Goal: Navigation & Orientation: Find specific page/section

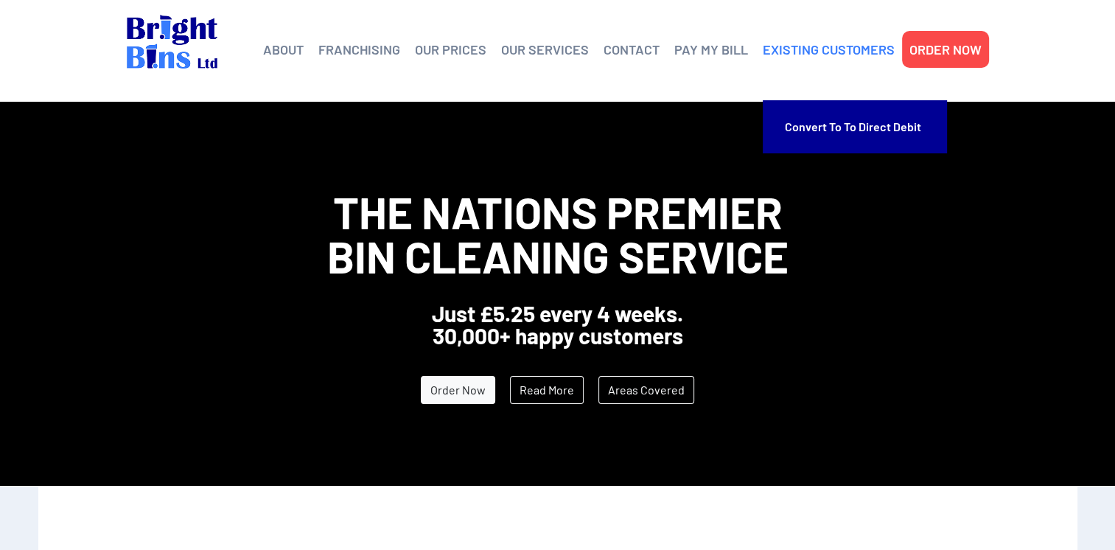
click at [837, 41] on link "EXISTING CUSTOMERS" at bounding box center [829, 49] width 132 height 22
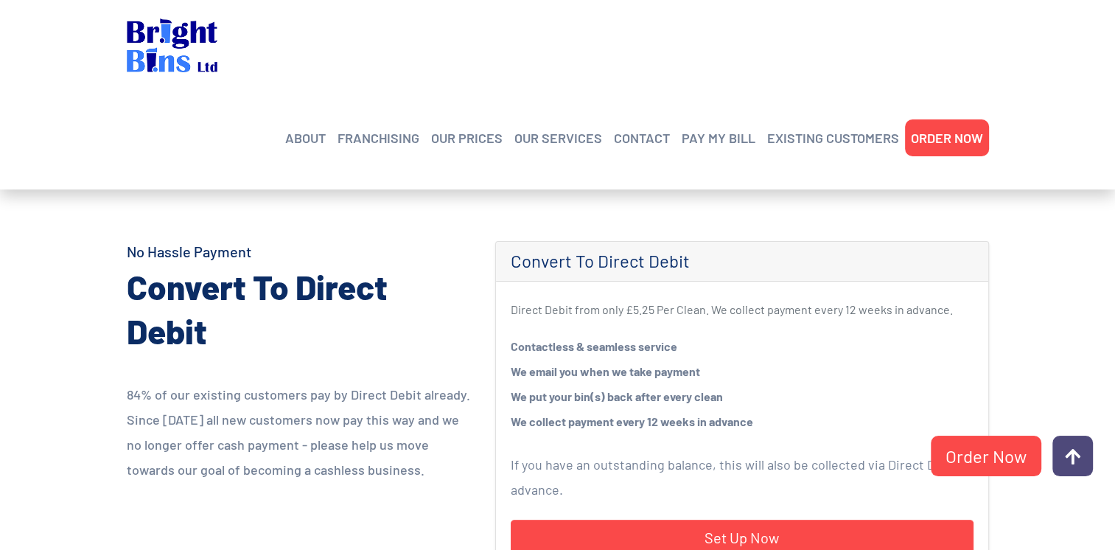
scroll to position [594, 0]
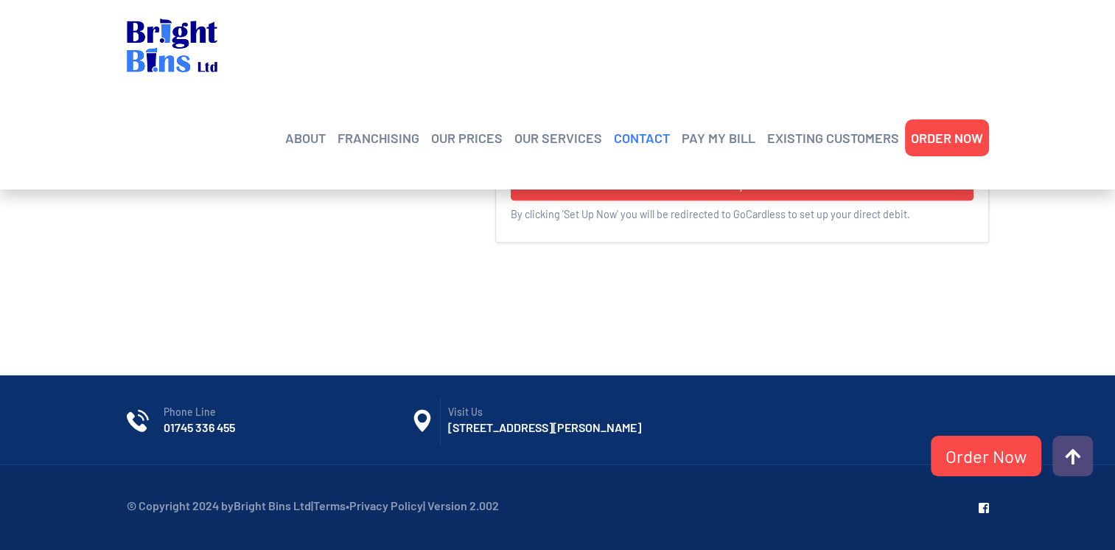
click at [640, 127] on link "CONTACT" at bounding box center [642, 138] width 56 height 22
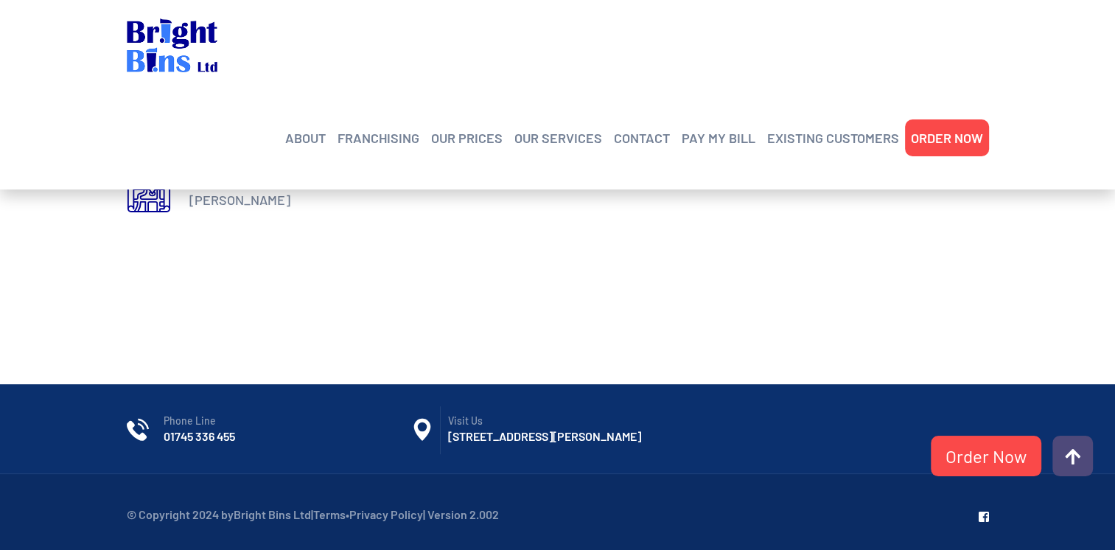
scroll to position [901, 0]
